Goal: Navigation & Orientation: Go to known website

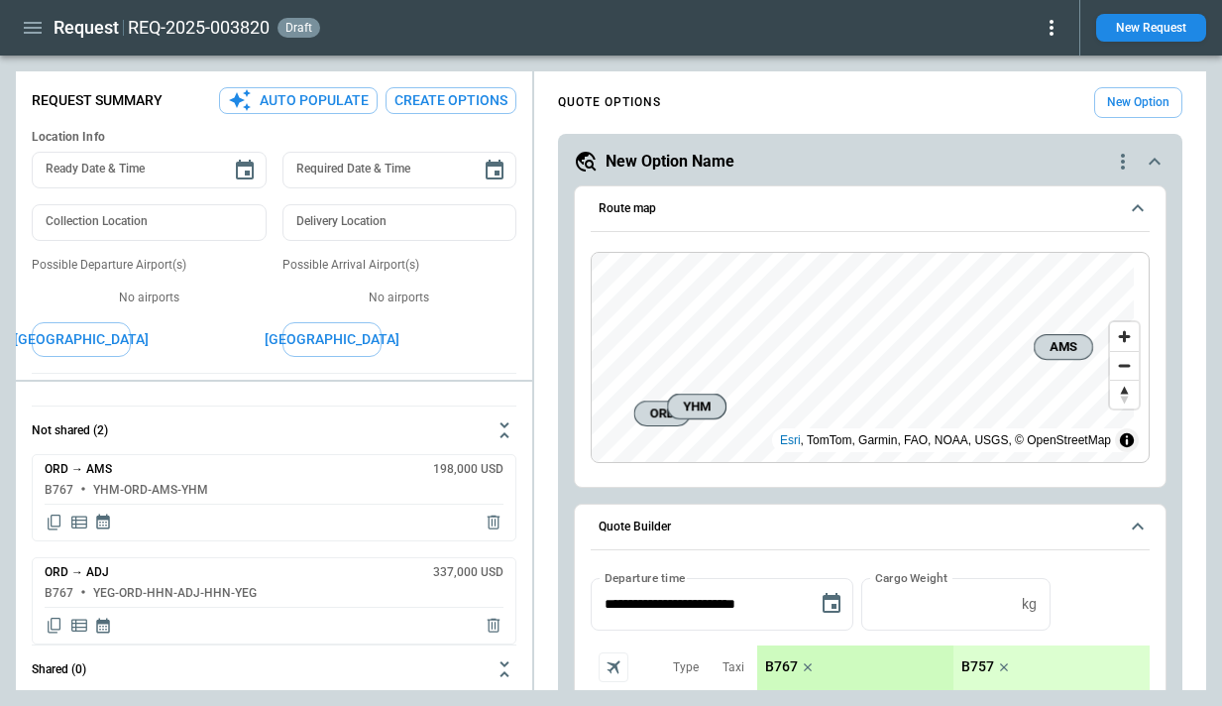
scroll to position [397, 0]
